Goal: Find specific page/section: Find specific page/section

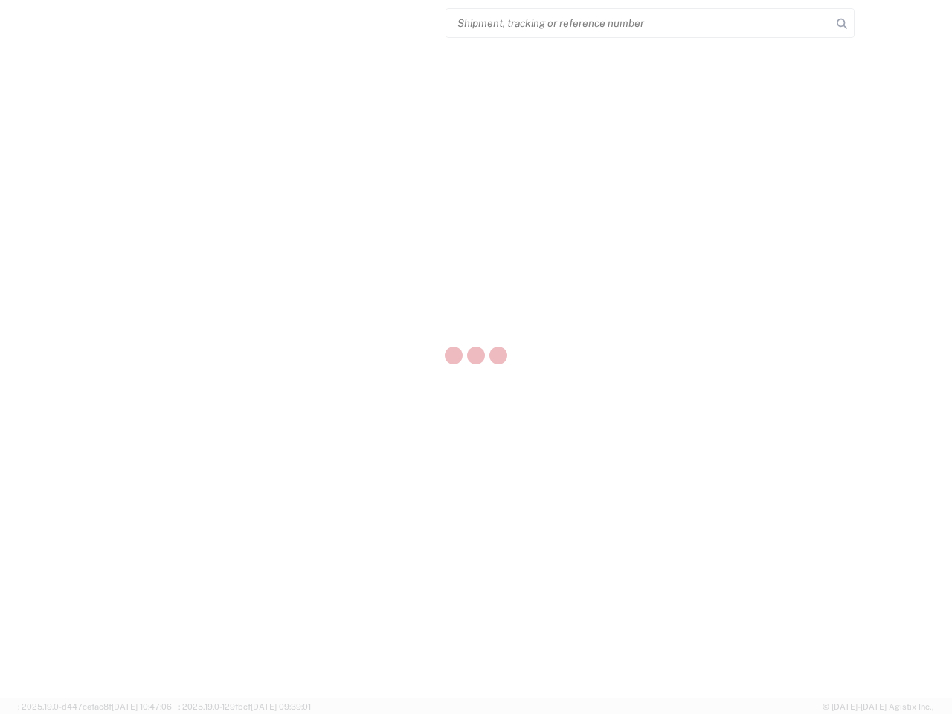
select select "US"
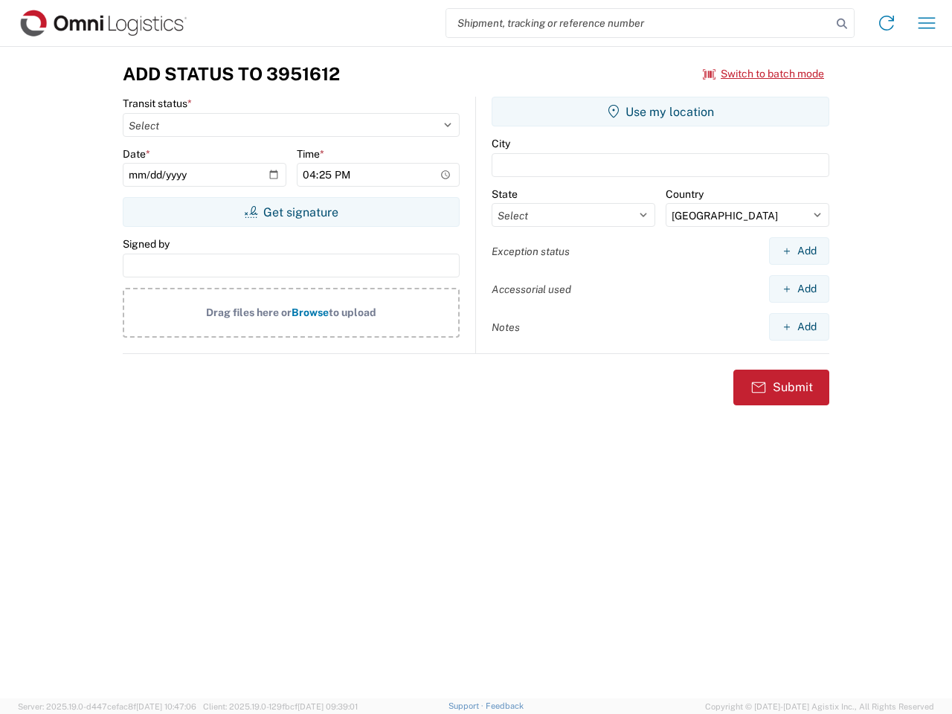
click at [639, 23] on input "search" at bounding box center [638, 23] width 385 height 28
click at [842, 24] on icon at bounding box center [842, 23] width 21 height 21
click at [887, 23] on icon at bounding box center [887, 23] width 24 height 24
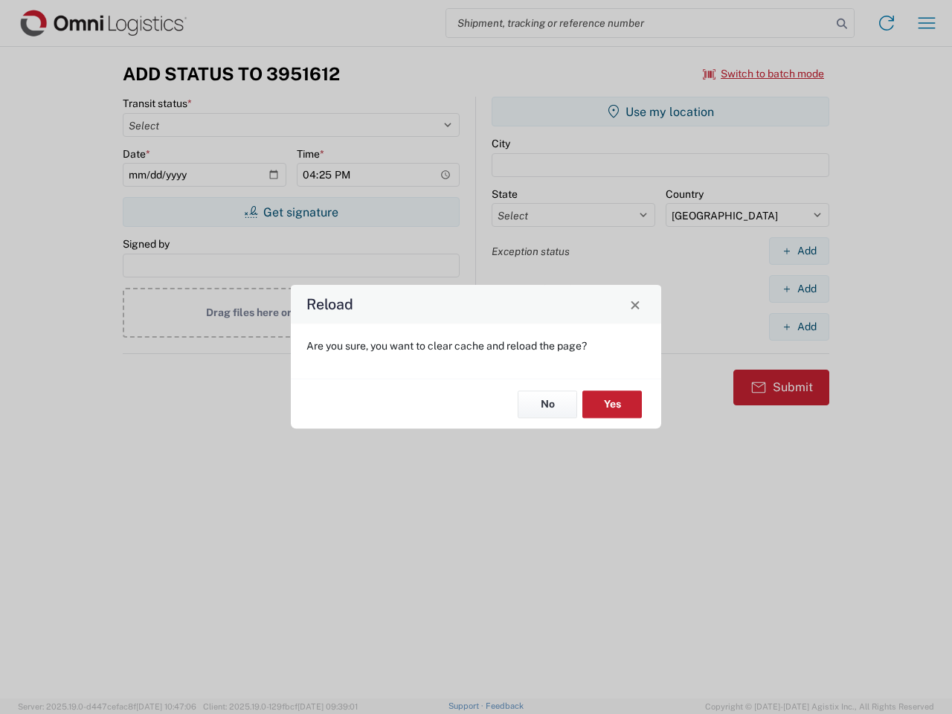
click at [764, 74] on div "Reload Are you sure, you want to clear cache and reload the page? No Yes" at bounding box center [476, 357] width 952 height 714
click at [291, 212] on div "Reload Are you sure, you want to clear cache and reload the page? No Yes" at bounding box center [476, 357] width 952 height 714
click at [661, 112] on div "Reload Are you sure, you want to clear cache and reload the page? No Yes" at bounding box center [476, 357] width 952 height 714
click at [799, 251] on div "Reload Are you sure, you want to clear cache and reload the page? No Yes" at bounding box center [476, 357] width 952 height 714
click at [799, 289] on div "Reload Are you sure, you want to clear cache and reload the page? No Yes" at bounding box center [476, 357] width 952 height 714
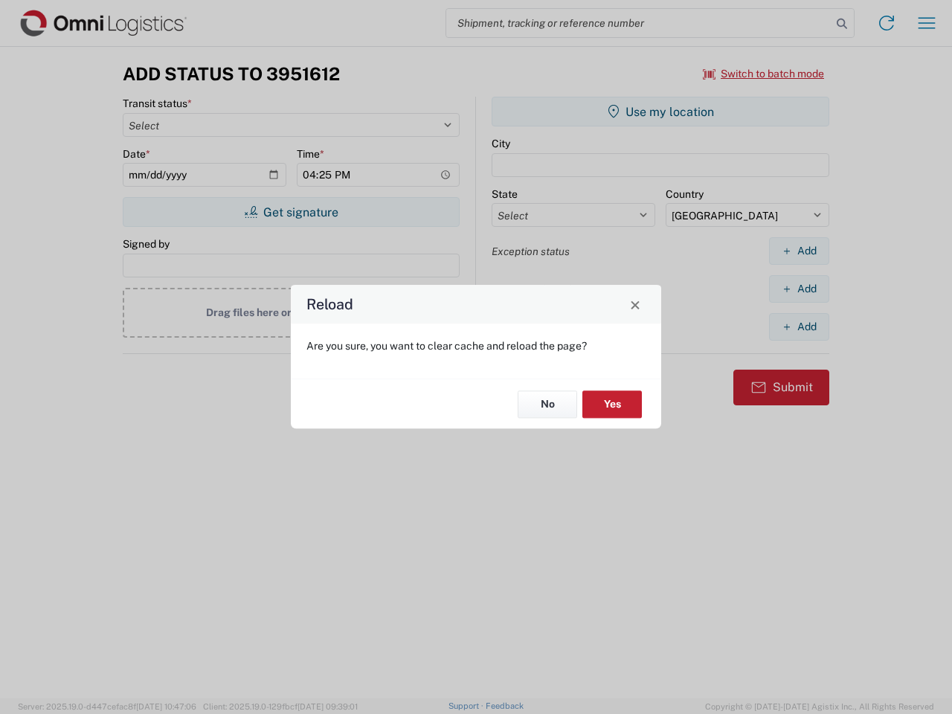
click at [799, 327] on div "Reload Are you sure, you want to clear cache and reload the page? No Yes" at bounding box center [476, 357] width 952 height 714
